Goal: Task Accomplishment & Management: Manage account settings

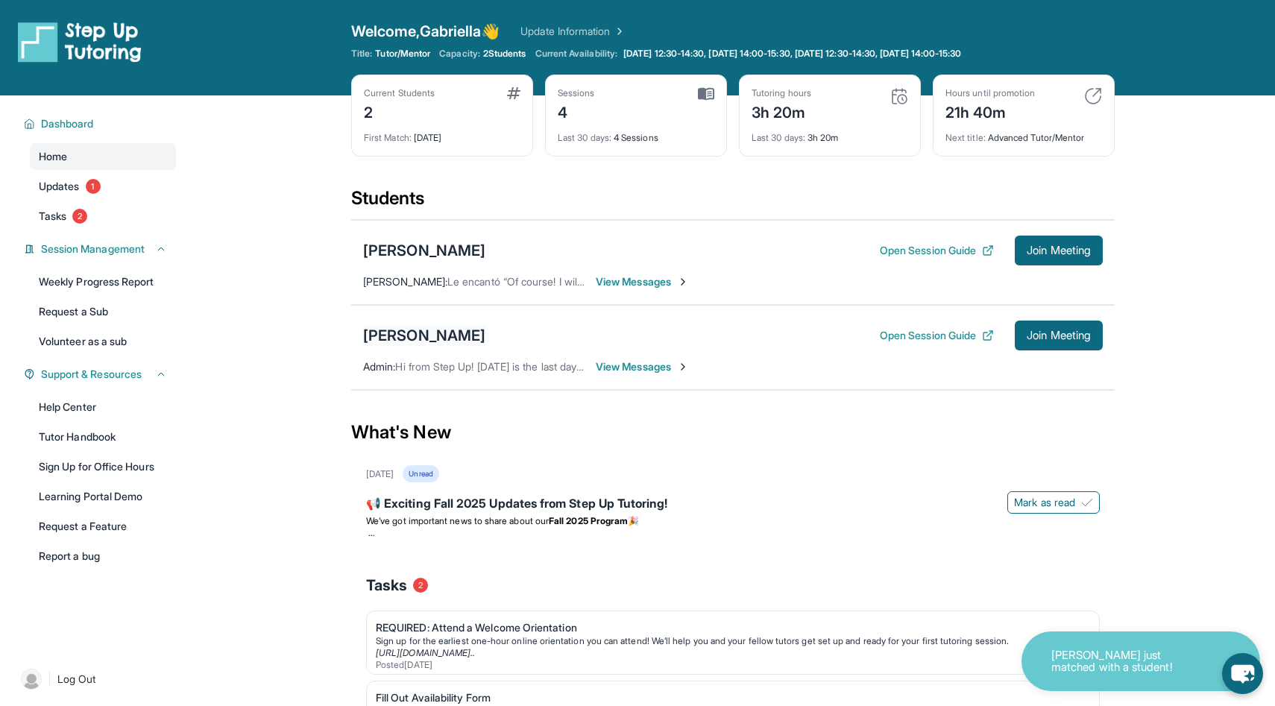
click at [418, 336] on div "[PERSON_NAME]" at bounding box center [424, 335] width 122 height 21
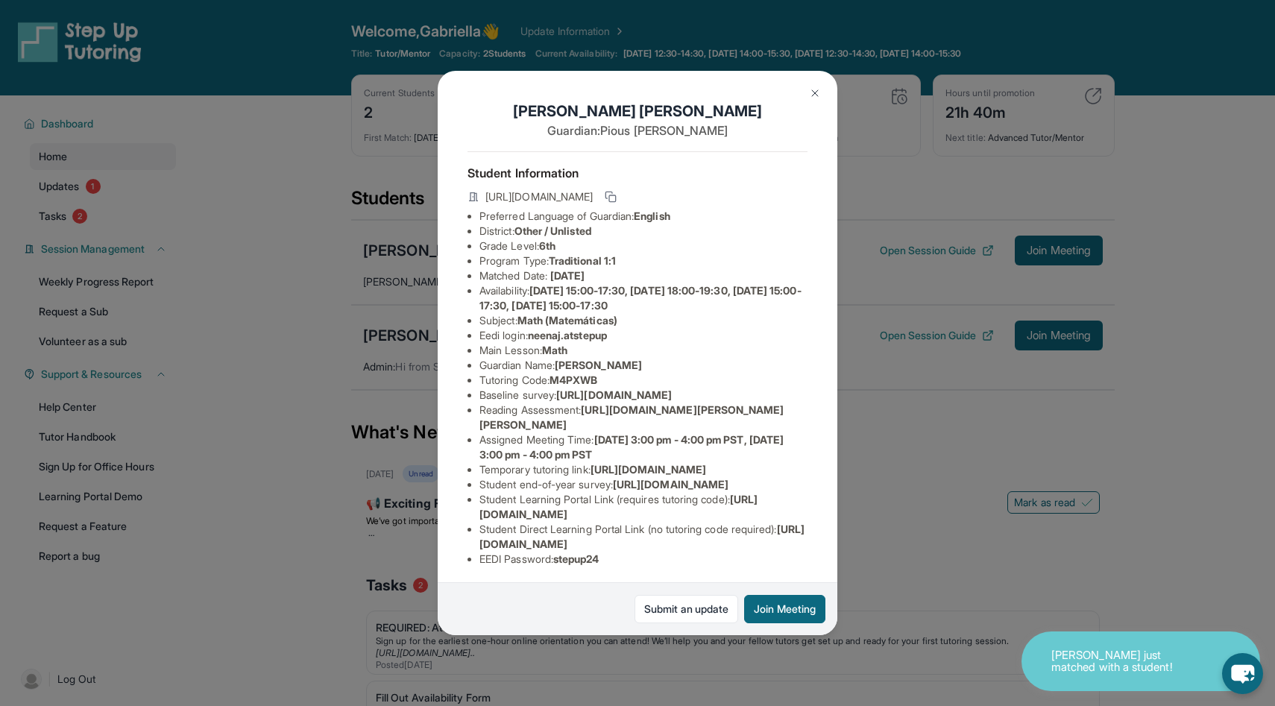
scroll to position [151, 0]
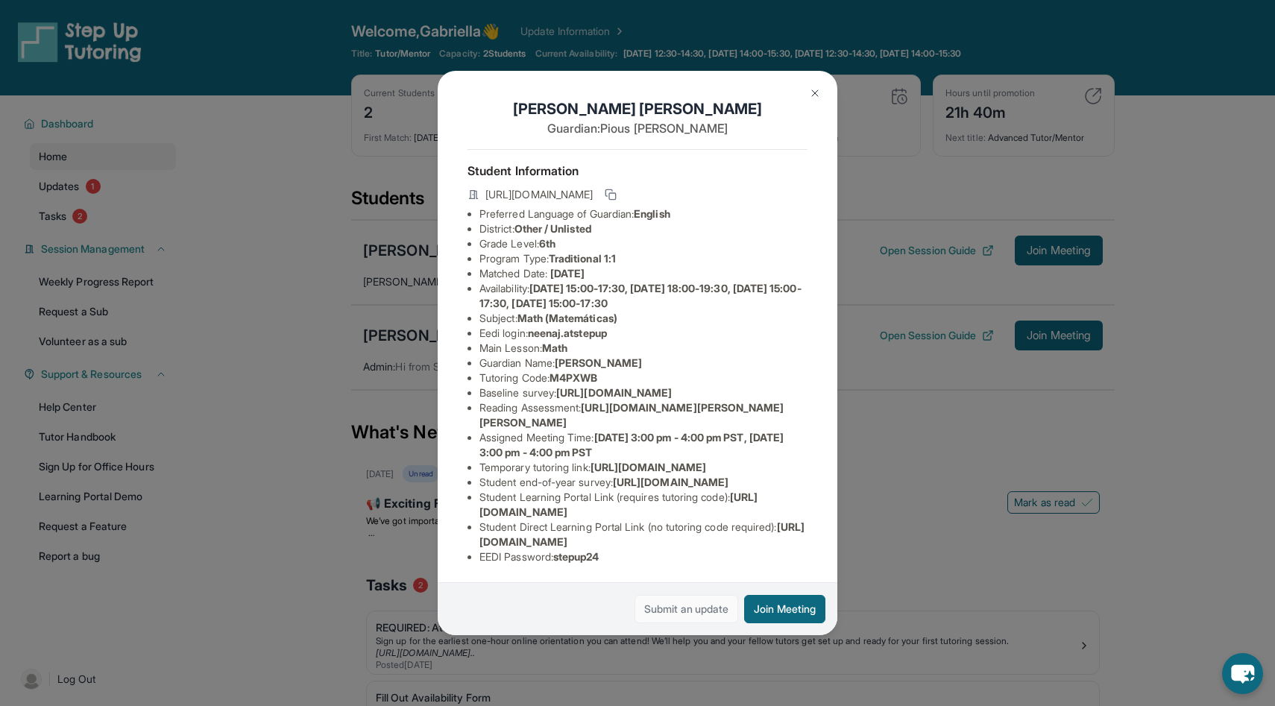
click at [672, 611] on link "Submit an update" at bounding box center [687, 609] width 104 height 28
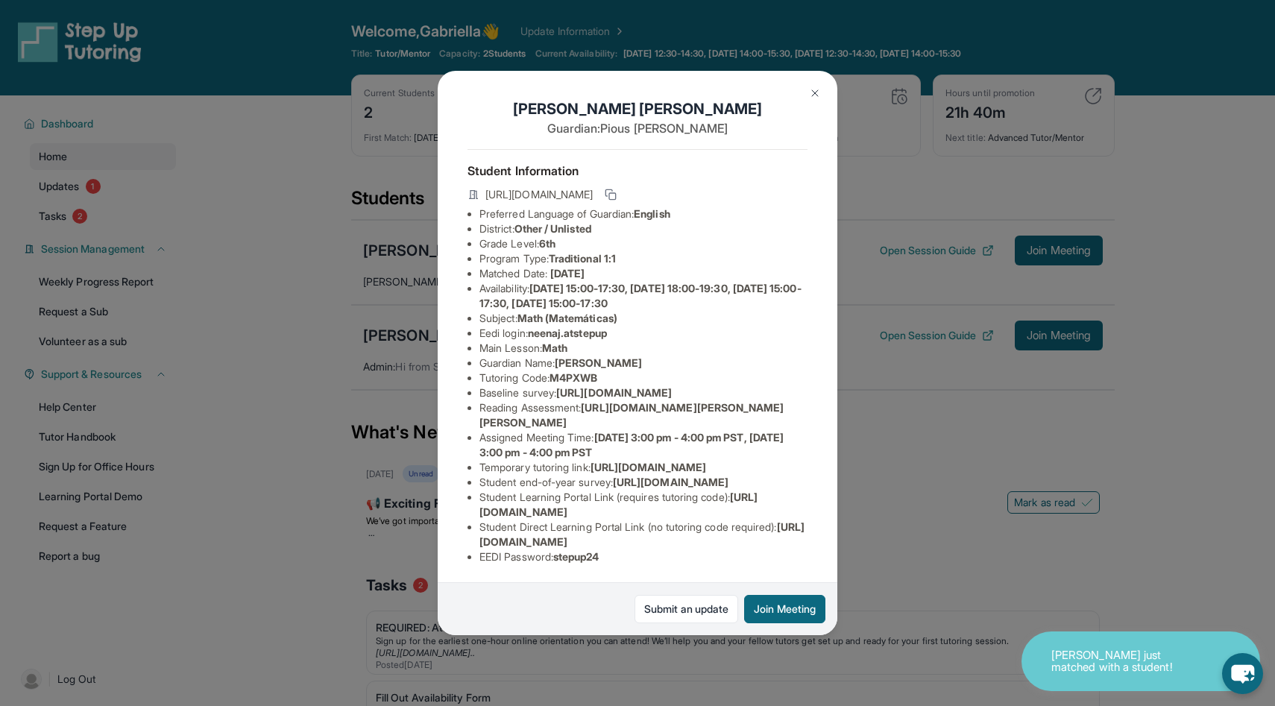
click at [938, 245] on div "Neena Joseph Guardian: Pious Joseph Student Information https://student-portal.…" at bounding box center [637, 353] width 1275 height 706
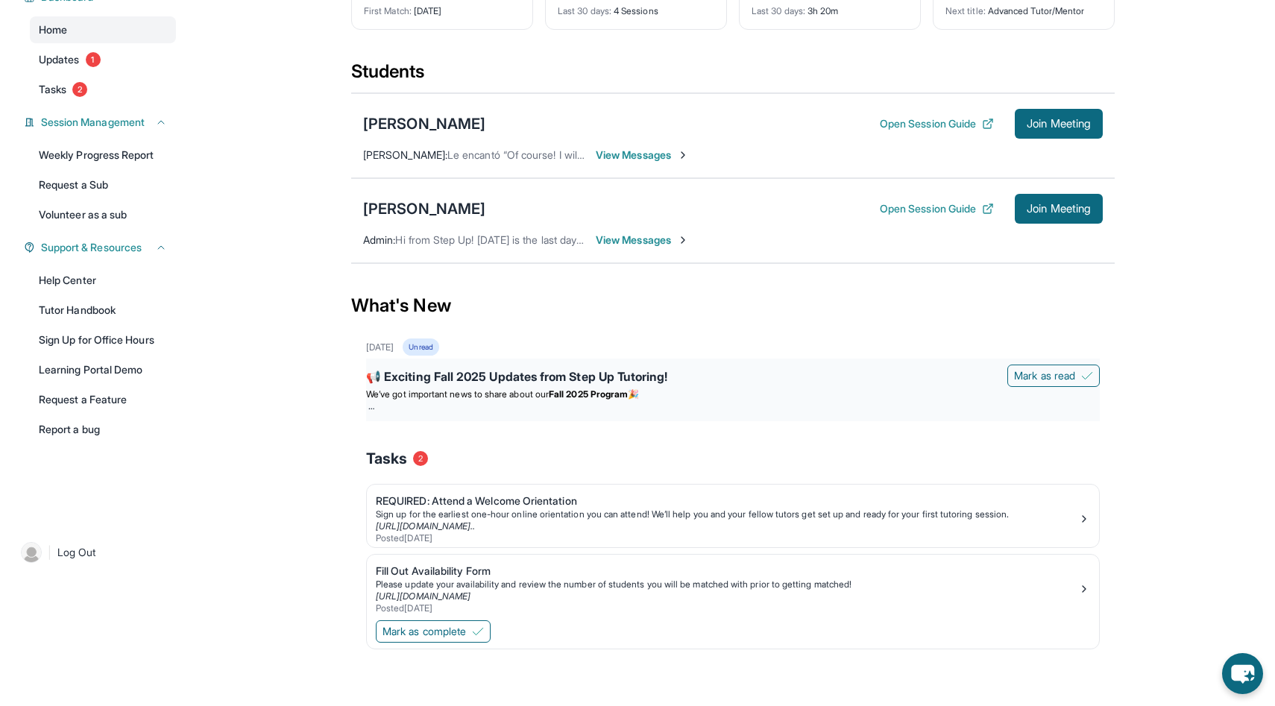
scroll to position [0, 0]
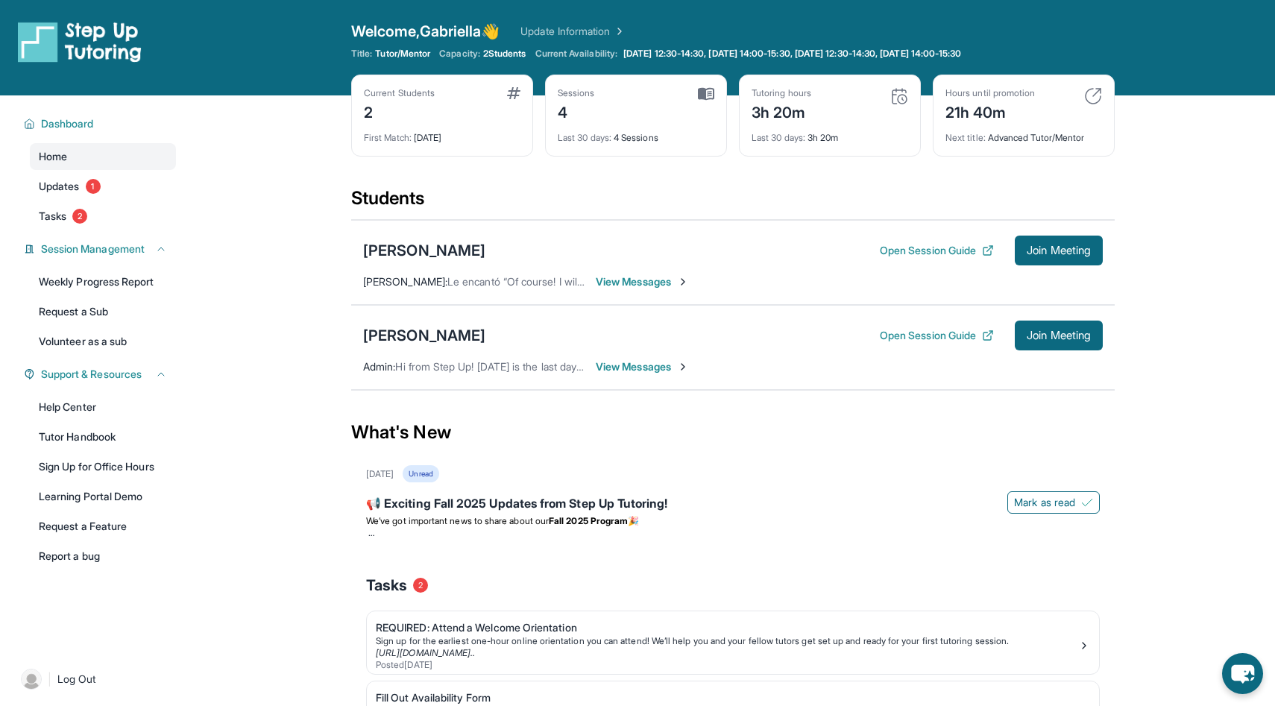
click at [901, 95] on img at bounding box center [900, 96] width 18 height 18
